Goal: Task Accomplishment & Management: Use online tool/utility

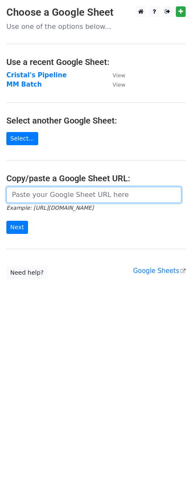
click at [46, 190] on input "url" at bounding box center [93, 195] width 175 height 16
paste input "https://docs.google.com/spreadsheets/d/1pRaDqh_Bam38CMJxwuFP3vWLQcF58GWiB0KFF1L…"
type input "https://docs.google.com/spreadsheets/d/1pRaDqh_Bam38CMJxwuFP3vWLQcF58GWiB0KFF1L…"
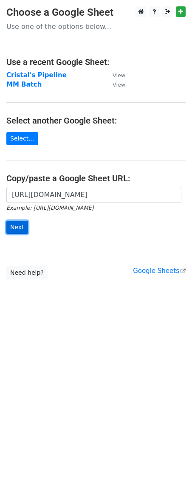
scroll to position [0, 0]
click at [15, 231] on input "Next" at bounding box center [17, 227] width 22 height 13
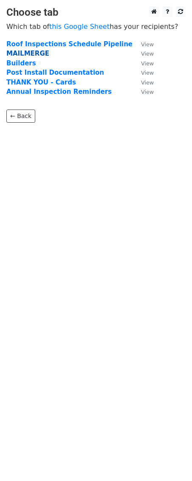
click at [29, 54] on strong "MAILMERGE" at bounding box center [27, 54] width 43 height 8
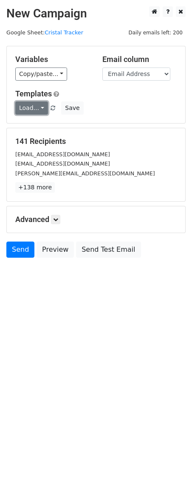
click at [33, 109] on link "Load..." at bounding box center [31, 107] width 33 height 13
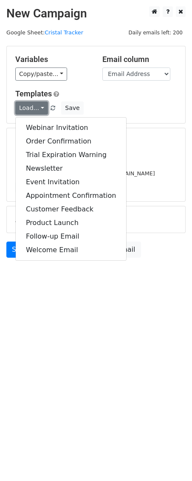
click at [33, 109] on link "Load..." at bounding box center [31, 107] width 33 height 13
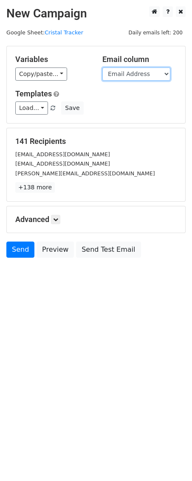
click at [128, 76] on select "Homeowner's Name Address Email Address" at bounding box center [136, 73] width 68 height 13
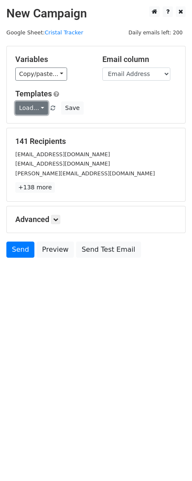
click at [38, 110] on link "Load..." at bounding box center [31, 107] width 33 height 13
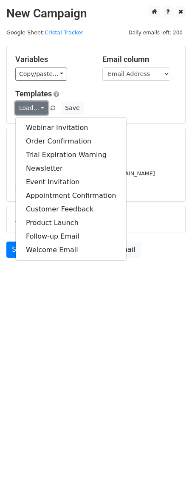
click at [38, 110] on link "Load..." at bounding box center [31, 107] width 33 height 13
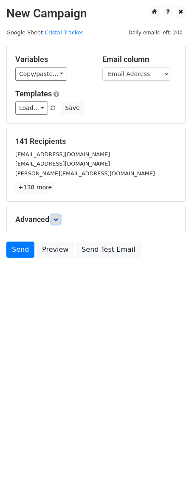
click at [57, 221] on icon at bounding box center [55, 219] width 5 height 5
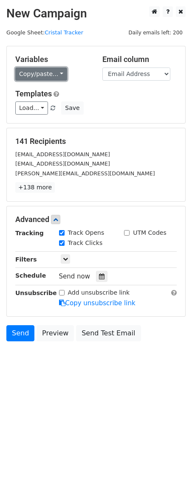
click at [49, 70] on link "Copy/paste..." at bounding box center [41, 73] width 52 height 13
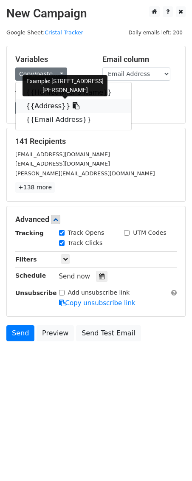
click at [73, 106] on icon at bounding box center [76, 105] width 7 height 7
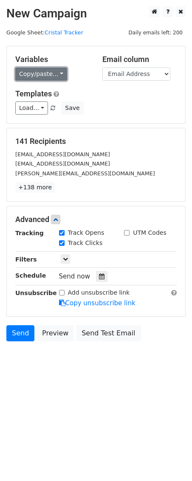
click at [46, 74] on link "Copy/paste..." at bounding box center [41, 73] width 52 height 13
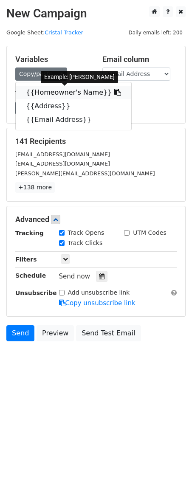
click at [114, 93] on icon at bounding box center [117, 92] width 7 height 7
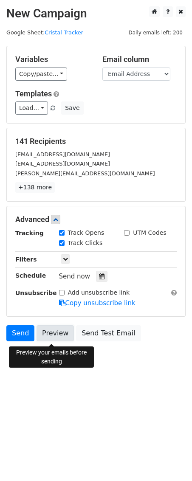
click at [55, 336] on link "Preview" at bounding box center [54, 333] width 37 height 16
click at [54, 335] on link "Preview" at bounding box center [54, 333] width 37 height 16
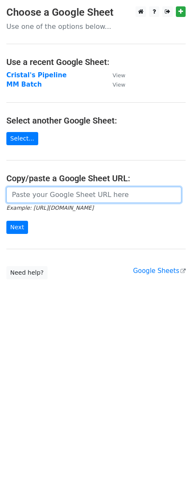
click at [42, 198] on input "url" at bounding box center [93, 195] width 175 height 16
paste input "https://docs.google.com/spreadsheets/d/1pRaDqh_Bam38CMJxwuFP3vWLQcF58GWiB0KFF1L…"
type input "https://docs.google.com/spreadsheets/d/1pRaDqh_Bam38CMJxwuFP3vWLQcF58GWiB0KFF1L…"
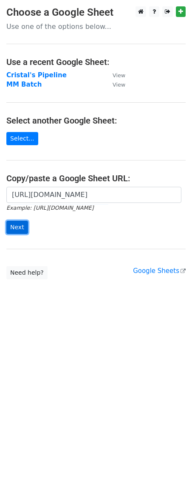
click at [16, 231] on input "Next" at bounding box center [17, 227] width 22 height 13
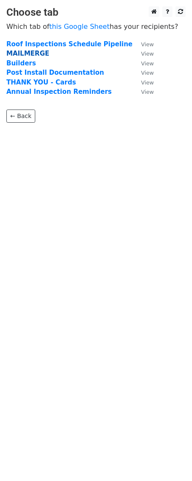
click at [14, 56] on strong "MAILMERGE" at bounding box center [27, 54] width 43 height 8
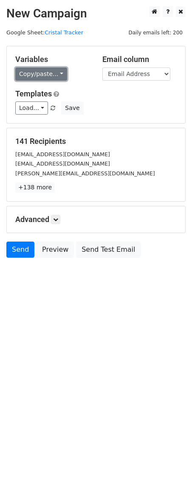
click at [42, 72] on link "Copy/paste..." at bounding box center [41, 73] width 52 height 13
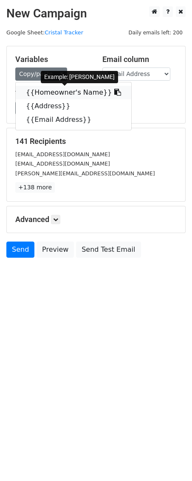
click at [38, 88] on link "{{Homeowner's Name}}" at bounding box center [73, 93] width 115 height 14
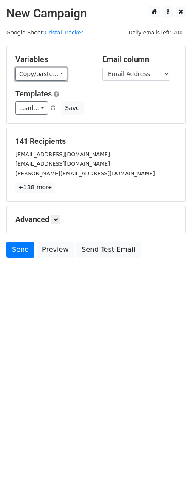
click at [31, 72] on link "Copy/paste..." at bounding box center [41, 73] width 52 height 13
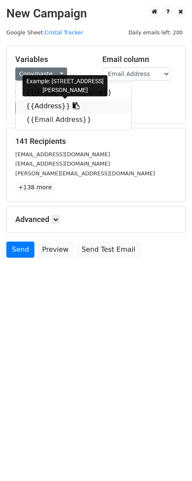
click at [33, 103] on link "{{Address}}" at bounding box center [73, 106] width 115 height 14
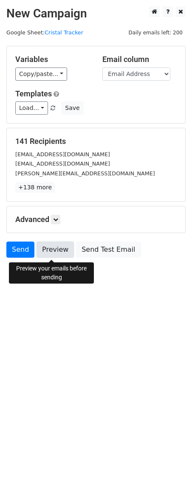
click at [56, 255] on link "Preview" at bounding box center [54, 249] width 37 height 16
click at [58, 218] on icon at bounding box center [55, 219] width 5 height 5
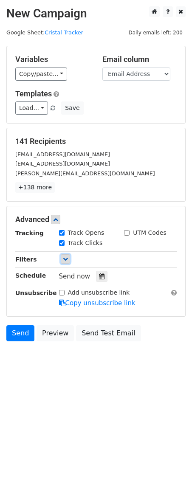
click at [64, 263] on link at bounding box center [65, 258] width 9 height 9
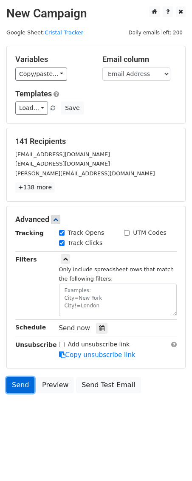
click at [14, 387] on link "Send" at bounding box center [20, 385] width 28 height 16
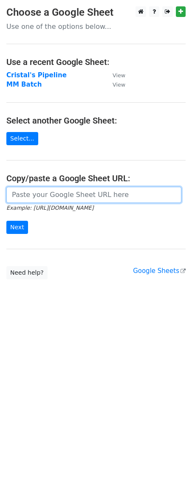
click at [48, 197] on input "url" at bounding box center [93, 195] width 175 height 16
paste input "[URL][DOMAIN_NAME]"
type input "[URL][DOMAIN_NAME]"
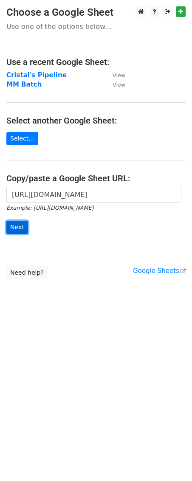
click at [17, 227] on input "Next" at bounding box center [17, 227] width 22 height 13
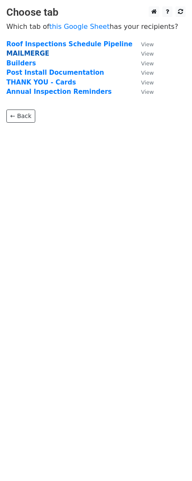
click at [33, 54] on strong "MAILMERGE" at bounding box center [27, 54] width 43 height 8
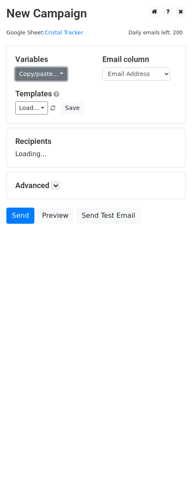
click at [30, 74] on link "Copy/paste..." at bounding box center [41, 73] width 52 height 13
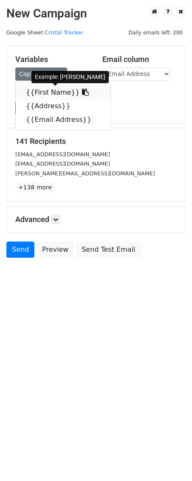
click at [67, 93] on link "{{First Name}}" at bounding box center [63, 93] width 95 height 14
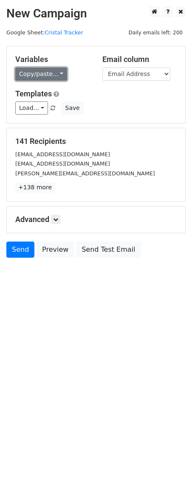
click at [46, 72] on link "Copy/paste..." at bounding box center [41, 73] width 52 height 13
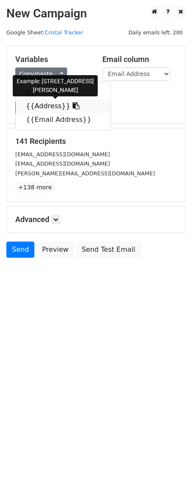
click at [45, 102] on link "{{Address}}" at bounding box center [63, 106] width 95 height 14
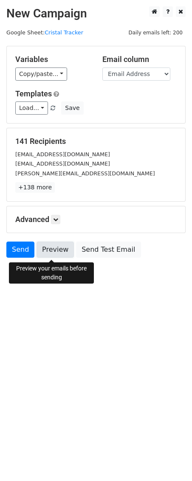
click at [55, 253] on link "Preview" at bounding box center [54, 249] width 37 height 16
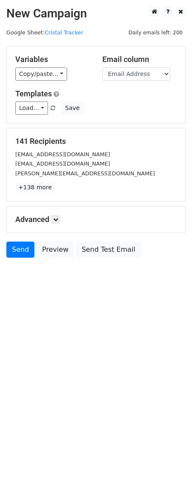
click at [58, 301] on html "New Campaign Daily emails left: 200 Google Sheet: Cristal Tracker Variables Cop…" at bounding box center [96, 240] width 192 height 481
click at [57, 222] on icon at bounding box center [55, 219] width 5 height 5
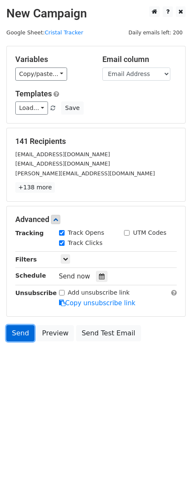
click at [17, 333] on link "Send" at bounding box center [20, 333] width 28 height 16
